Goal: Task Accomplishment & Management: Use online tool/utility

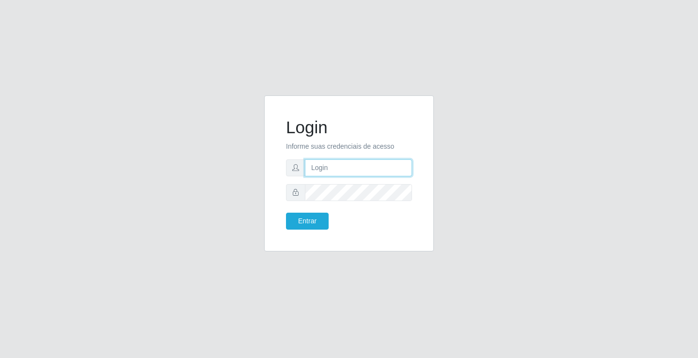
click at [321, 166] on input "text" at bounding box center [358, 168] width 107 height 17
type input "zivaneide@ideal"
click at [286, 213] on button "Entrar" at bounding box center [307, 221] width 43 height 17
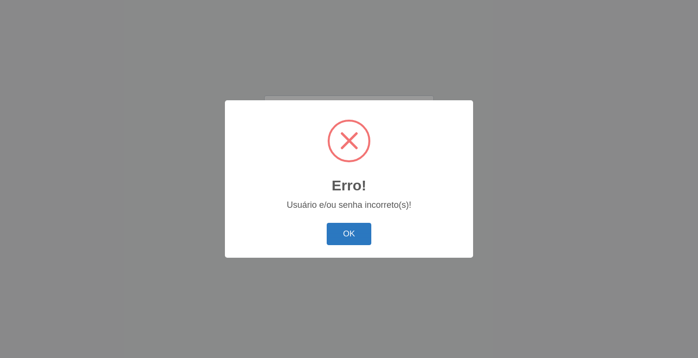
click at [335, 227] on button "OK" at bounding box center [349, 234] width 45 height 23
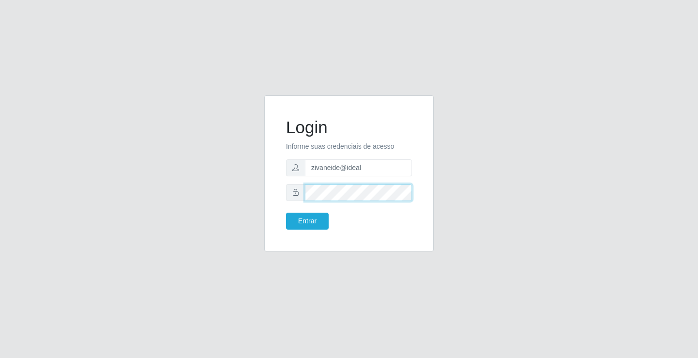
click at [286, 213] on button "Entrar" at bounding box center [307, 221] width 43 height 17
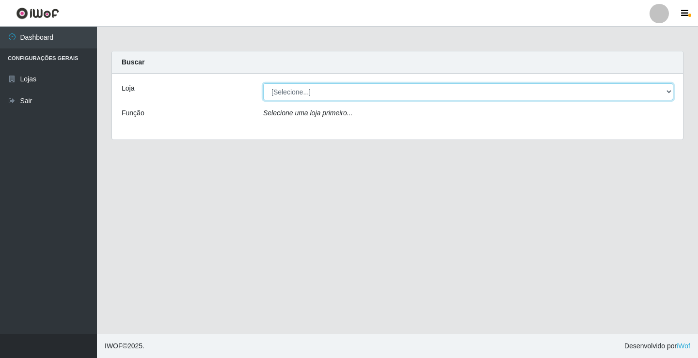
click at [668, 96] on select "[Selecione...] Ideal - Conceição" at bounding box center [468, 91] width 410 height 17
select select "231"
click at [263, 83] on select "[Selecione...] Ideal - Conceição" at bounding box center [468, 91] width 410 height 17
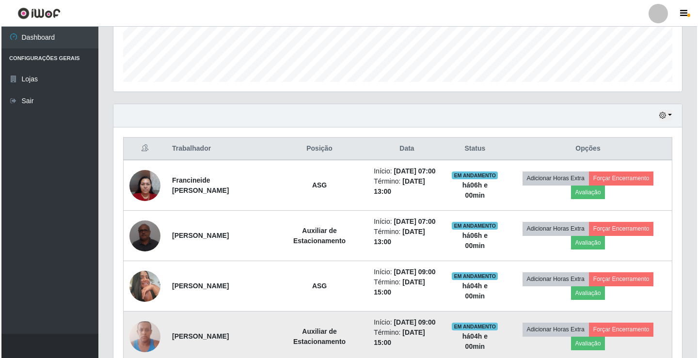
scroll to position [243, 0]
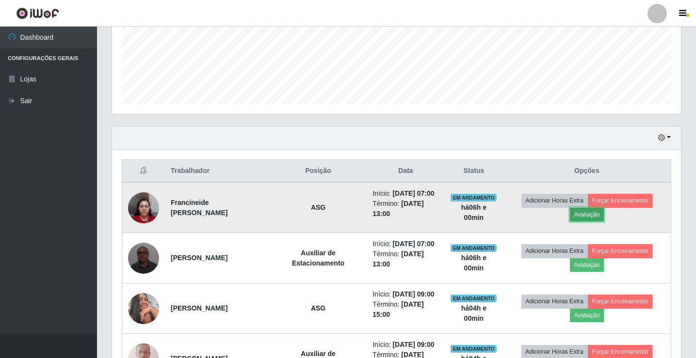
click at [588, 216] on button "Avaliação" at bounding box center [587, 215] width 34 height 14
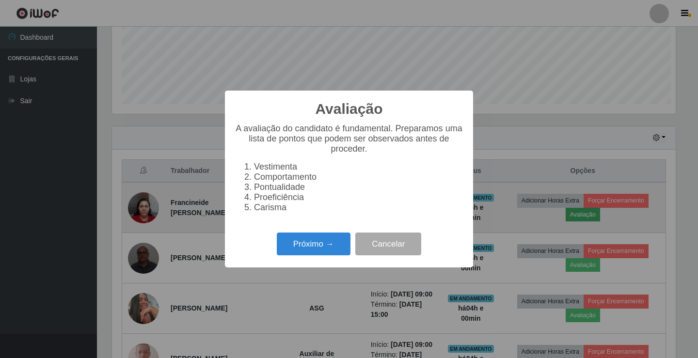
scroll to position [201, 564]
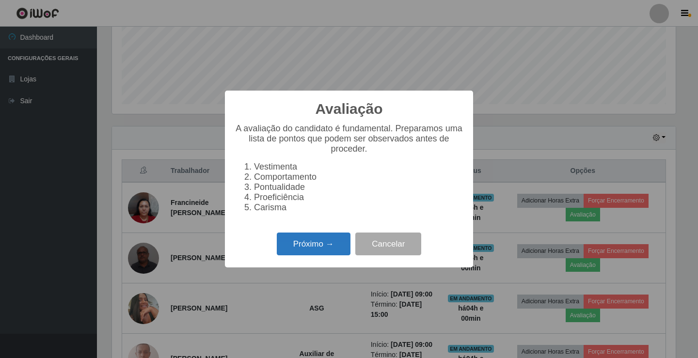
click at [324, 248] on button "Próximo →" at bounding box center [314, 244] width 74 height 23
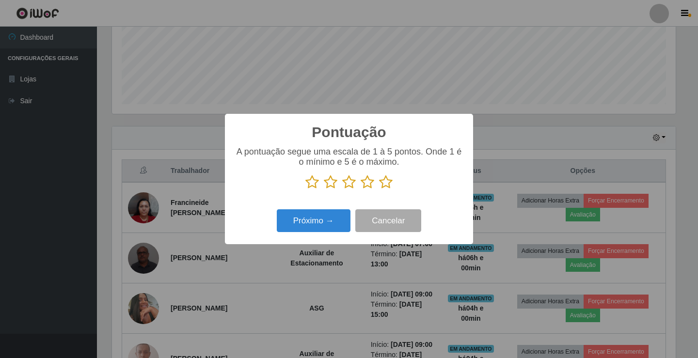
click at [365, 182] on icon at bounding box center [368, 182] width 14 height 15
click at [361, 190] on input "radio" at bounding box center [361, 190] width 0 height 0
click at [314, 222] on button "Próximo →" at bounding box center [314, 221] width 74 height 23
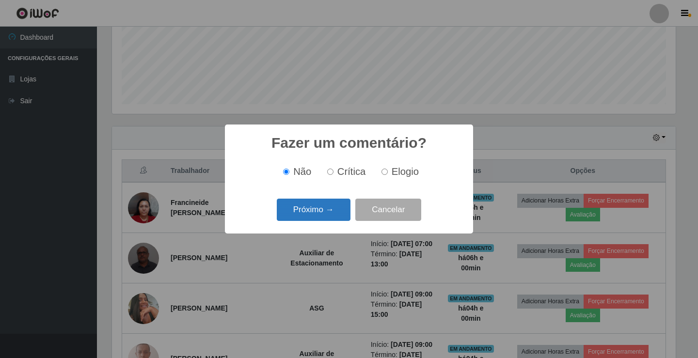
click at [325, 204] on button "Próximo →" at bounding box center [314, 210] width 74 height 23
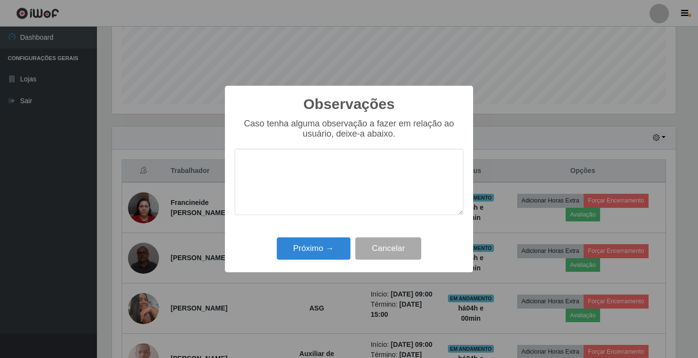
click at [326, 168] on textarea at bounding box center [349, 182] width 229 height 66
type textarea "ativa"
click at [320, 245] on button "Próximo →" at bounding box center [314, 249] width 74 height 23
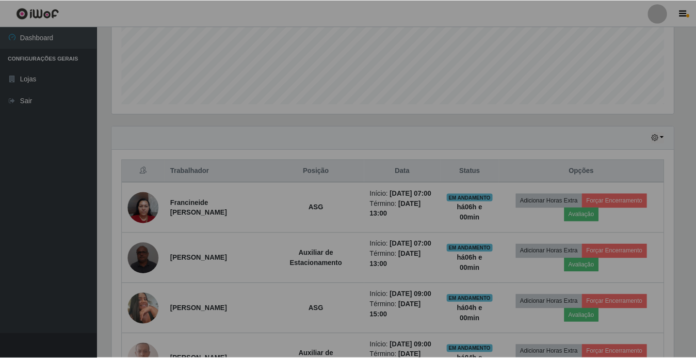
scroll to position [201, 569]
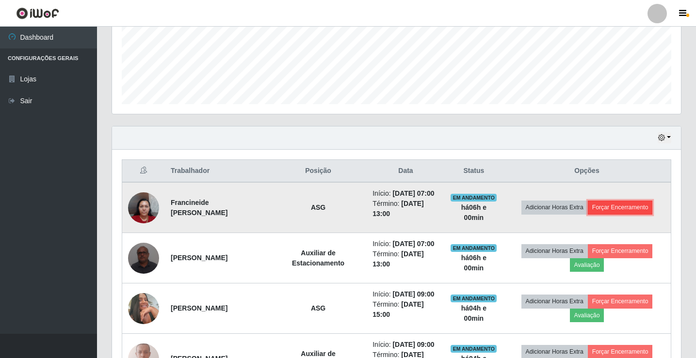
click at [629, 211] on button "Forçar Encerramento" at bounding box center [620, 208] width 65 height 14
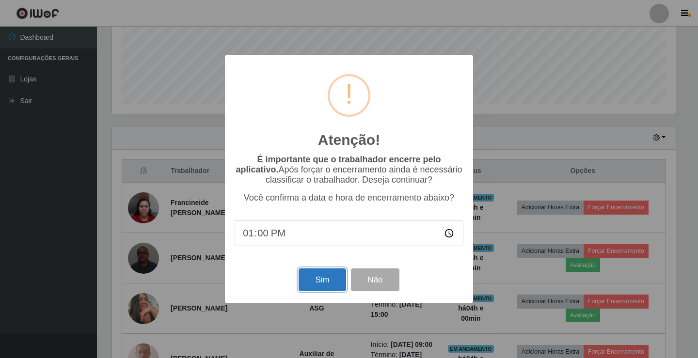
click at [320, 278] on button "Sim" at bounding box center [322, 280] width 47 height 23
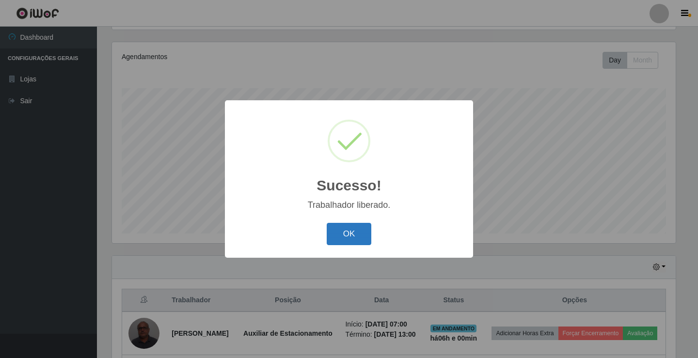
click at [364, 230] on button "OK" at bounding box center [349, 234] width 45 height 23
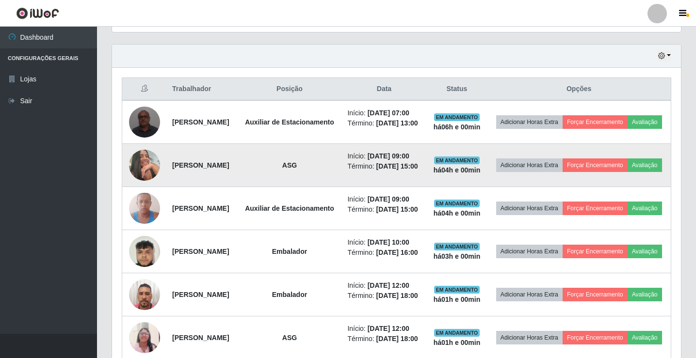
scroll to position [307, 0]
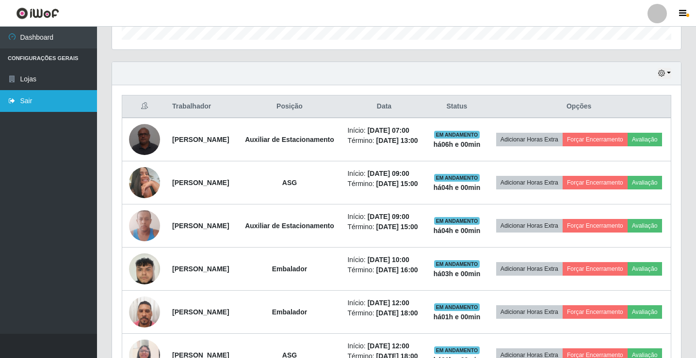
click at [34, 103] on link "Sair" at bounding box center [48, 101] width 97 height 22
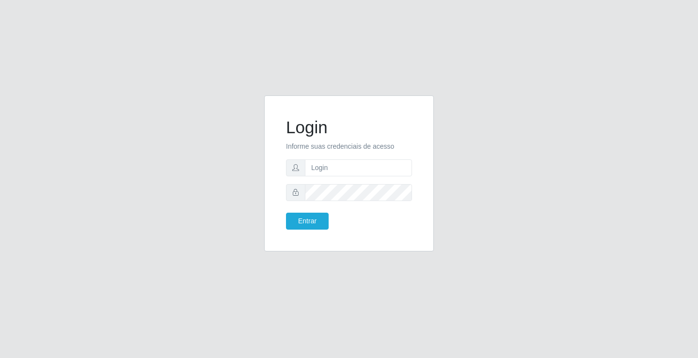
click at [652, 153] on div "Login Informe suas credenciais de acesso Entrar" at bounding box center [349, 179] width 698 height 358
click at [331, 166] on input "text" at bounding box center [358, 168] width 107 height 17
type input "paulo@ideal"
click at [315, 217] on button "Entrar" at bounding box center [307, 221] width 43 height 17
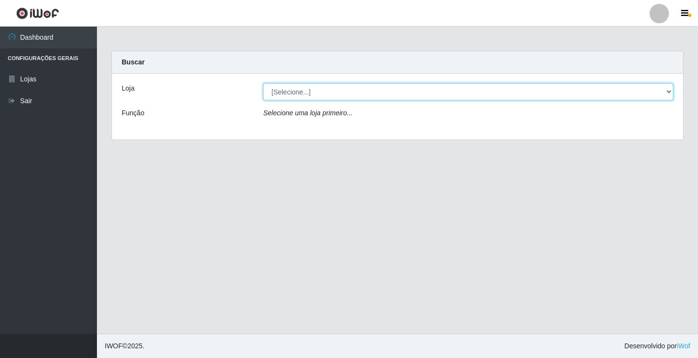
click at [324, 92] on select "[Selecione...] Ideal - Conceição" at bounding box center [468, 91] width 410 height 17
select select "231"
click at [263, 83] on select "[Selecione...] Ideal - Conceição" at bounding box center [468, 91] width 410 height 17
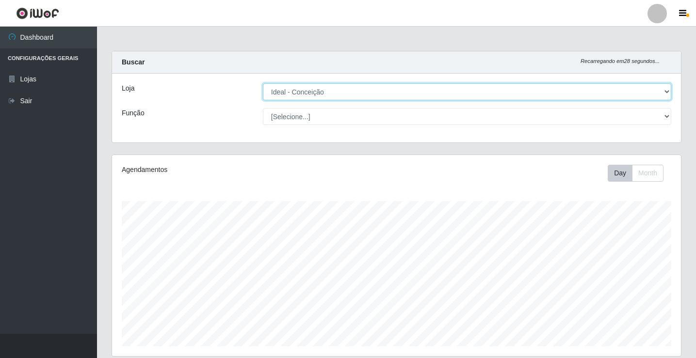
scroll to position [201, 569]
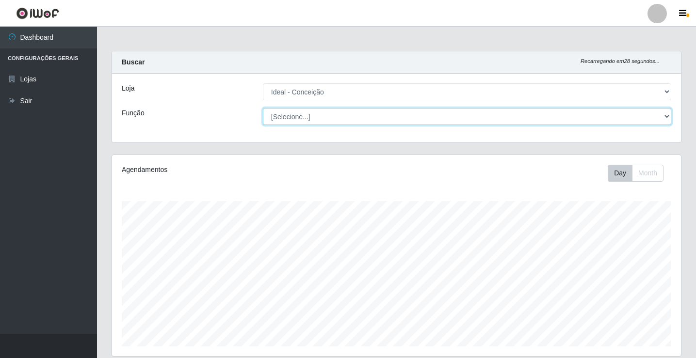
click at [334, 113] on select "[Selecione...] ASG ASG + ASG ++ Auxiliar de Estacionamento Auxiliar de Estacion…" at bounding box center [467, 116] width 408 height 17
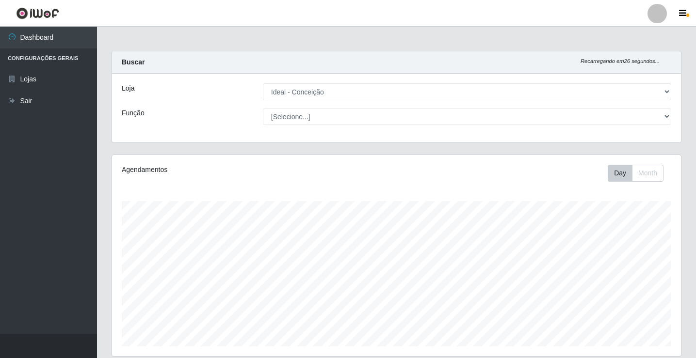
click at [236, 98] on div "Loja" at bounding box center [184, 91] width 141 height 17
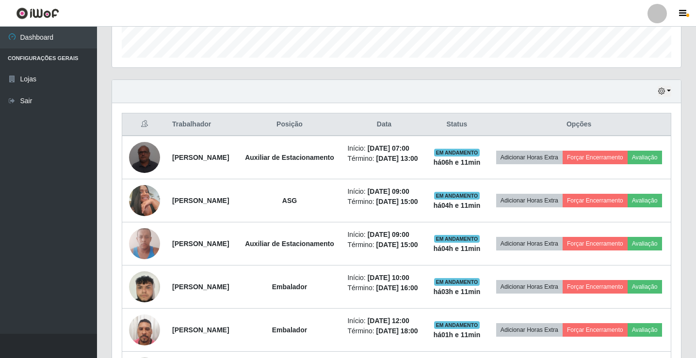
scroll to position [291, 0]
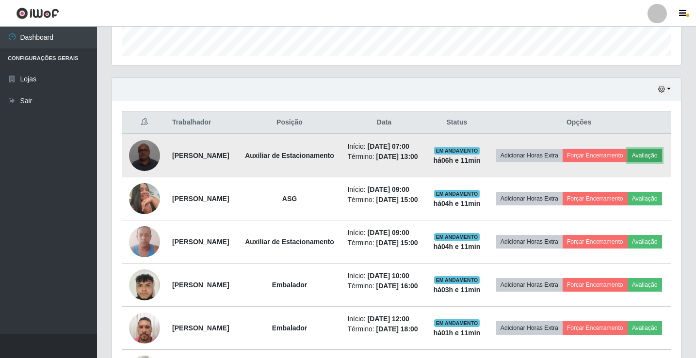
click at [628, 162] on button "Avaliação" at bounding box center [645, 156] width 34 height 14
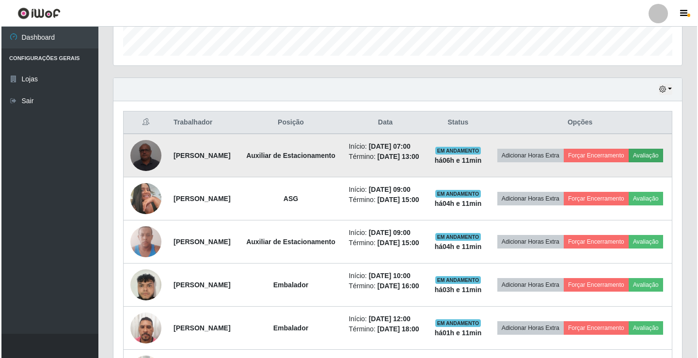
scroll to position [201, 564]
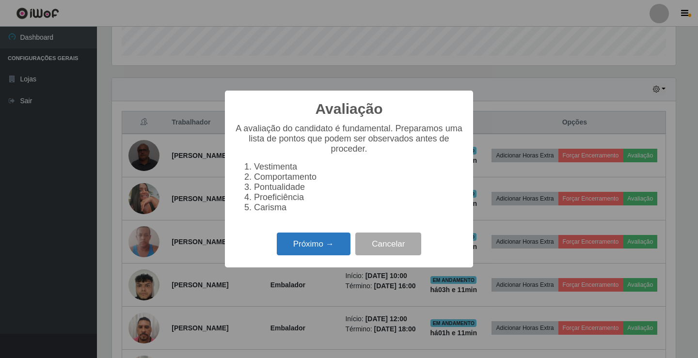
click at [337, 243] on button "Próximo →" at bounding box center [314, 244] width 74 height 23
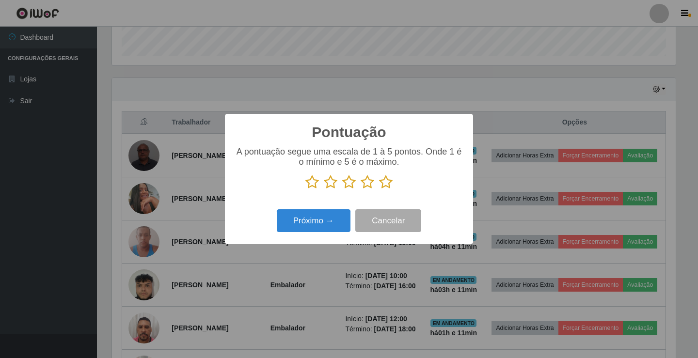
click at [368, 180] on icon at bounding box center [368, 182] width 14 height 15
click at [361, 190] on input "radio" at bounding box center [361, 190] width 0 height 0
click at [324, 225] on button "Próximo →" at bounding box center [314, 221] width 74 height 23
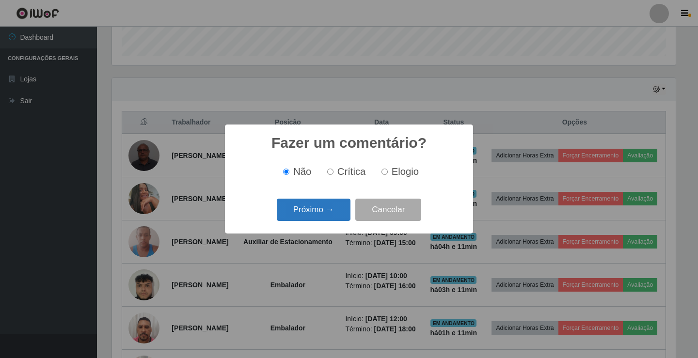
click at [334, 209] on button "Próximo →" at bounding box center [314, 210] width 74 height 23
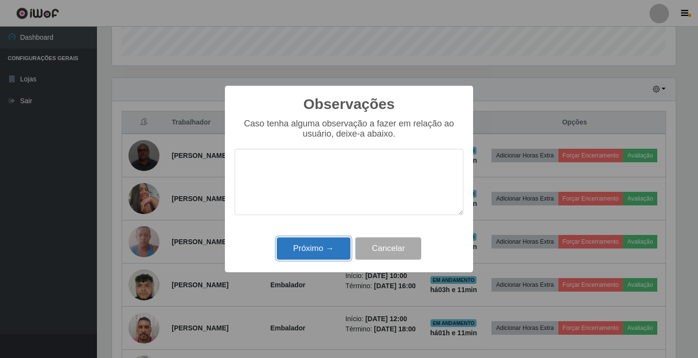
click at [327, 252] on button "Próximo →" at bounding box center [314, 249] width 74 height 23
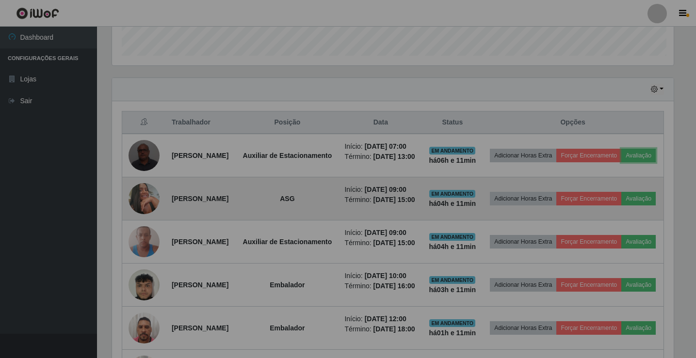
scroll to position [201, 569]
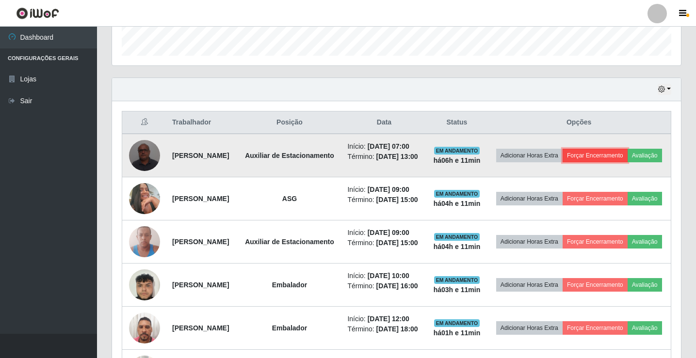
click at [628, 157] on button "Forçar Encerramento" at bounding box center [595, 156] width 65 height 14
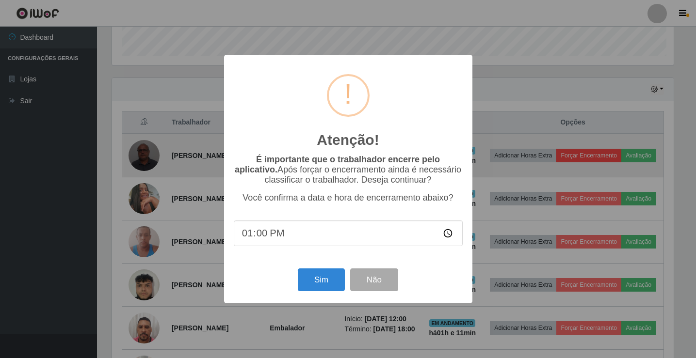
scroll to position [201, 564]
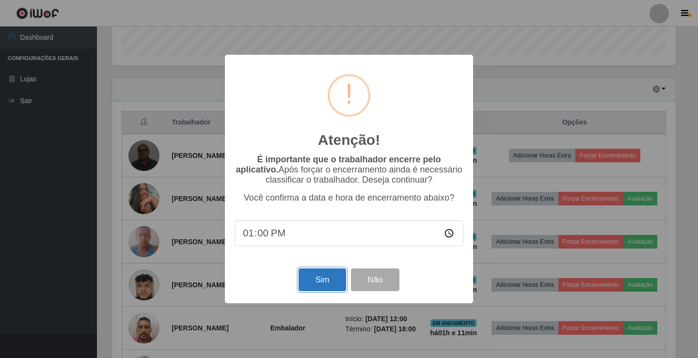
click at [306, 281] on button "Sim" at bounding box center [322, 280] width 47 height 23
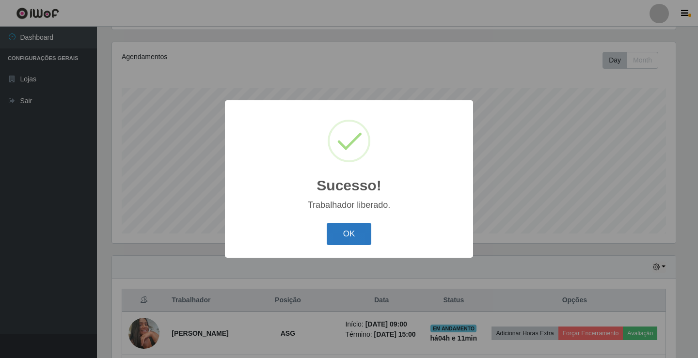
click at [337, 229] on button "OK" at bounding box center [349, 234] width 45 height 23
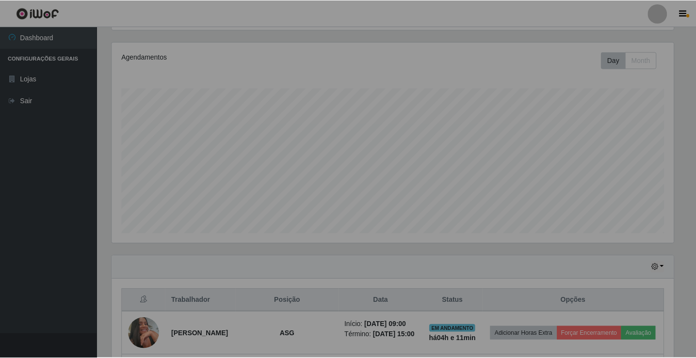
scroll to position [201, 569]
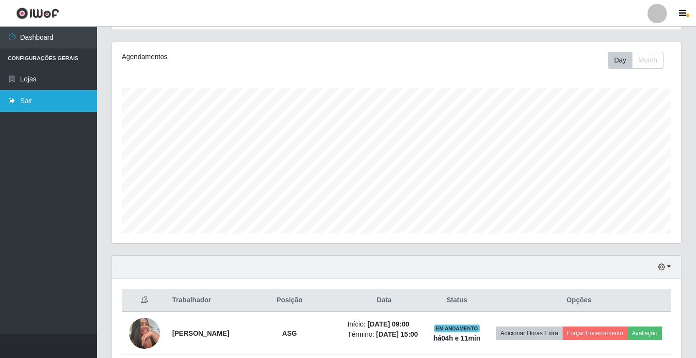
click at [53, 95] on link "Sair" at bounding box center [48, 101] width 97 height 22
